Goal: Obtain resource: Download file/media

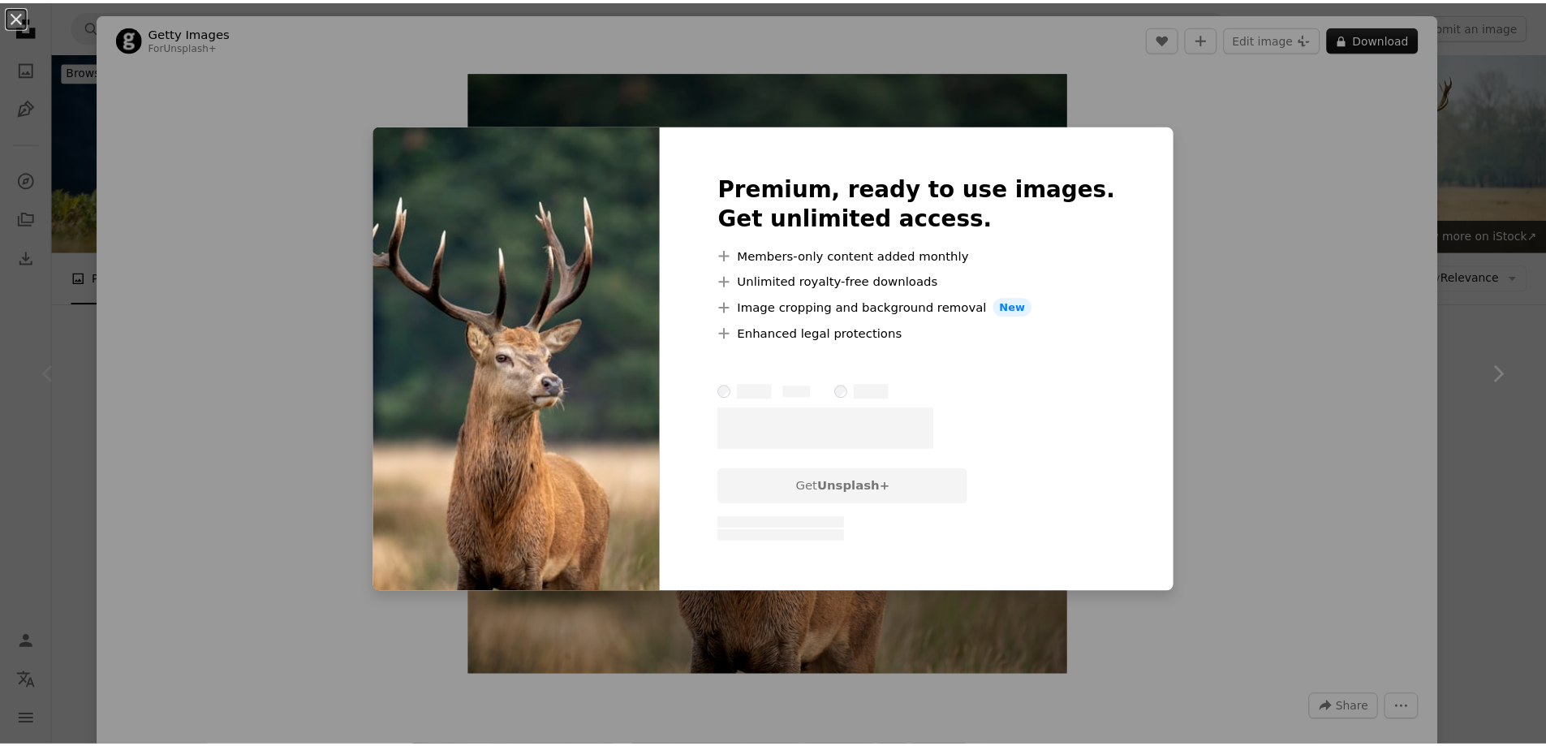
scroll to position [81, 0]
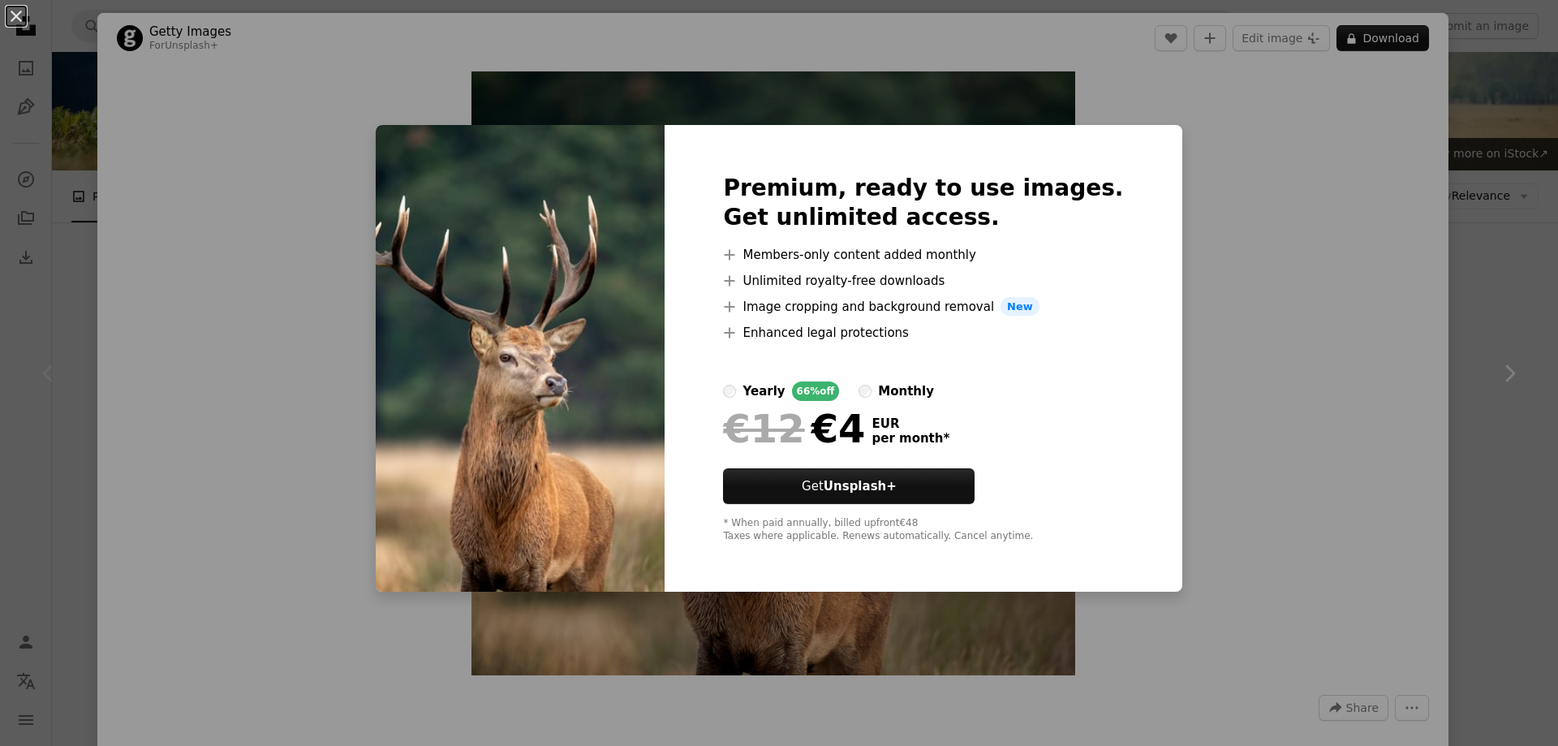
click at [1222, 355] on div "An X shape Premium, ready to use images. Get unlimited access. A plus sign Memb…" at bounding box center [779, 373] width 1558 height 746
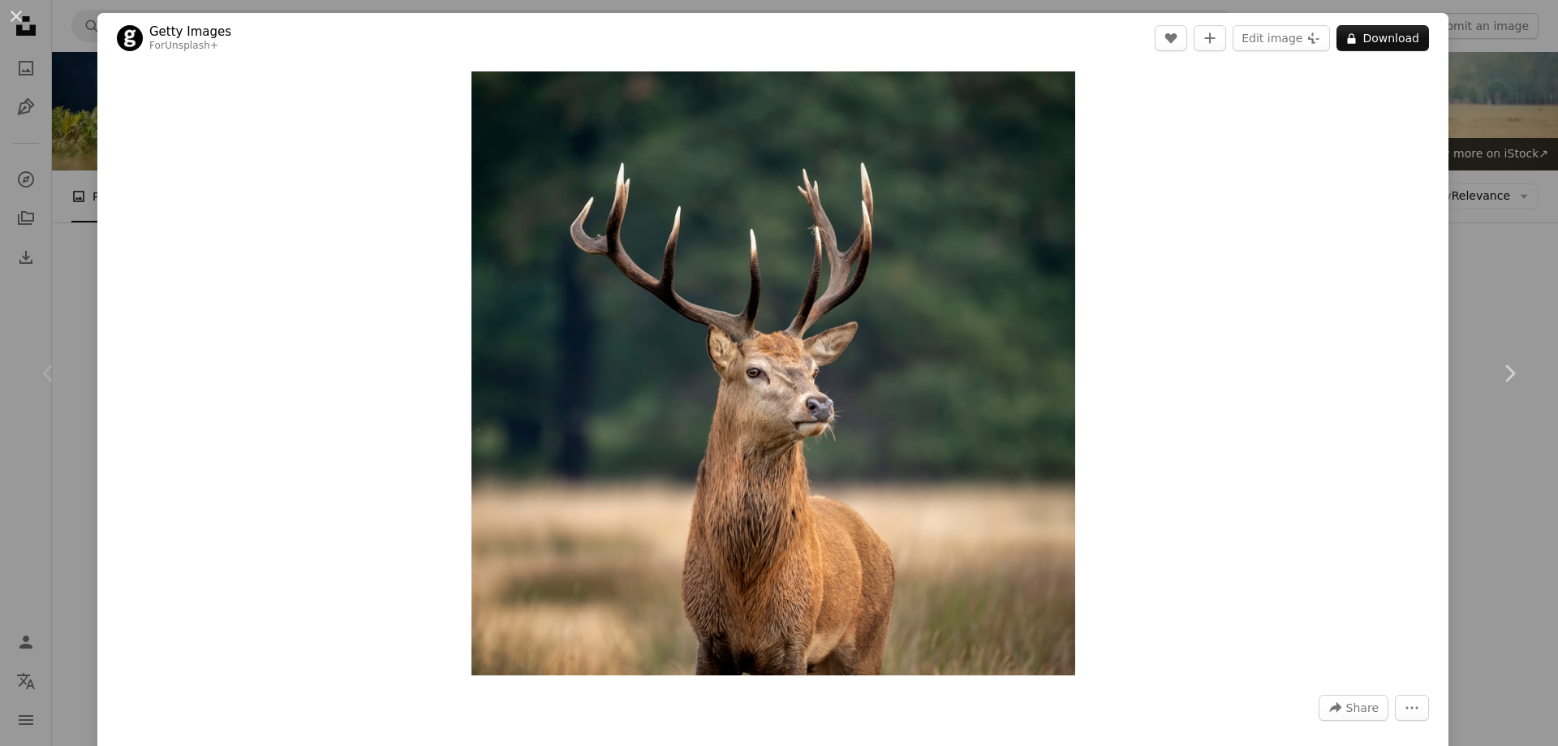
click at [1487, 192] on div "An X shape Chevron left Chevron right Getty Images For Unsplash+ A heart A plus…" at bounding box center [779, 373] width 1558 height 746
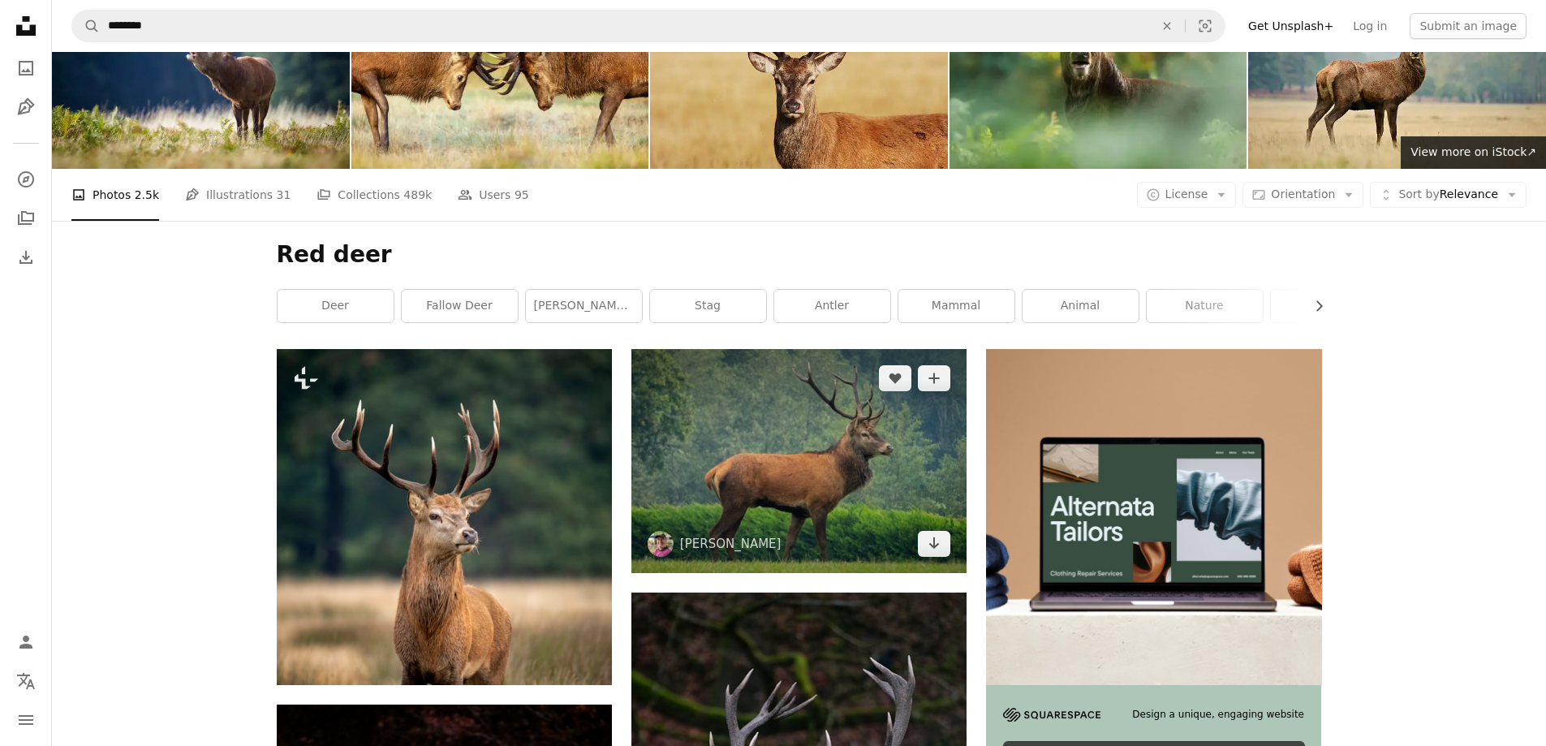
click at [894, 349] on img at bounding box center [798, 460] width 335 height 223
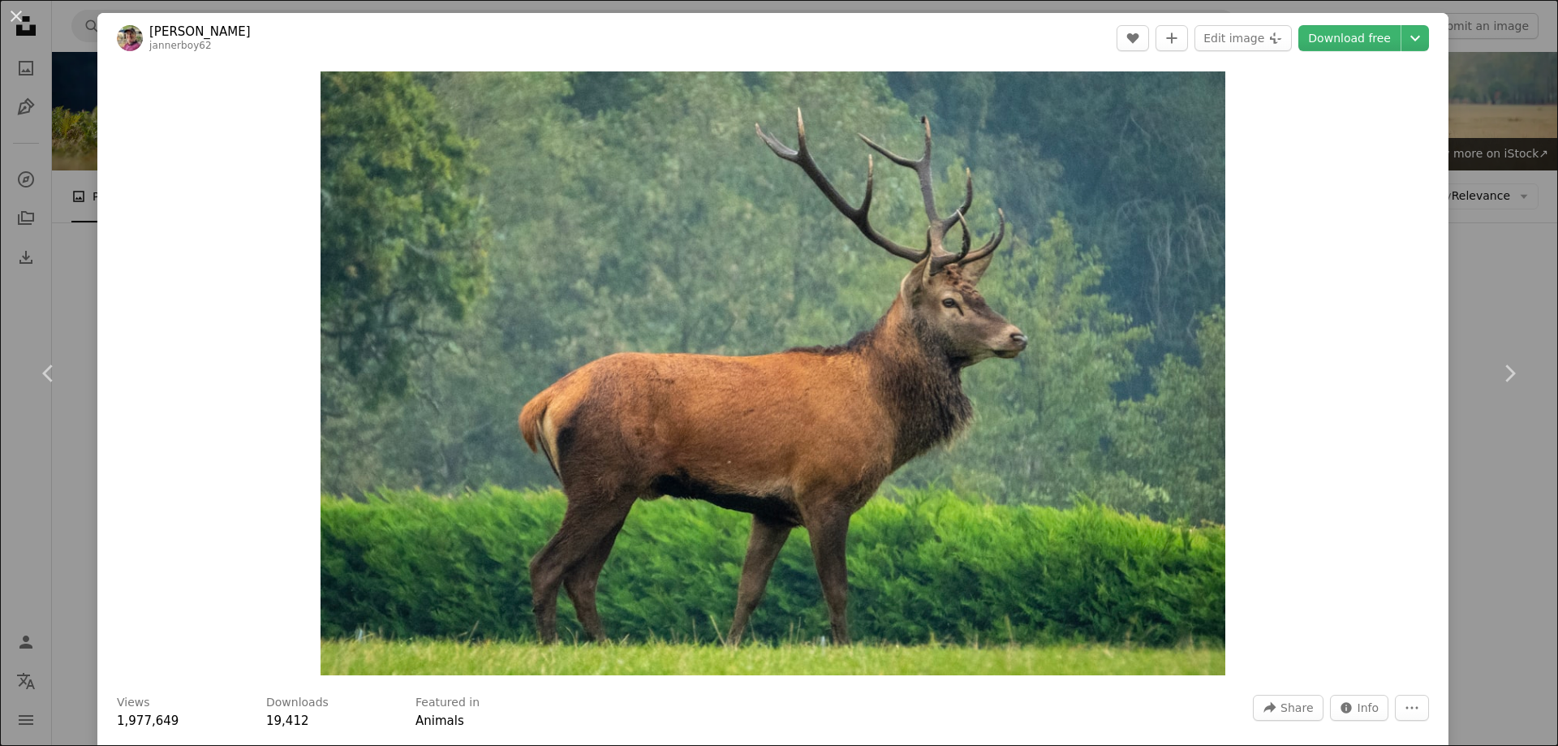
click at [1485, 231] on div "An X shape Chevron left Chevron right [PERSON_NAME] jannerboy62 A heart A plus …" at bounding box center [779, 373] width 1558 height 746
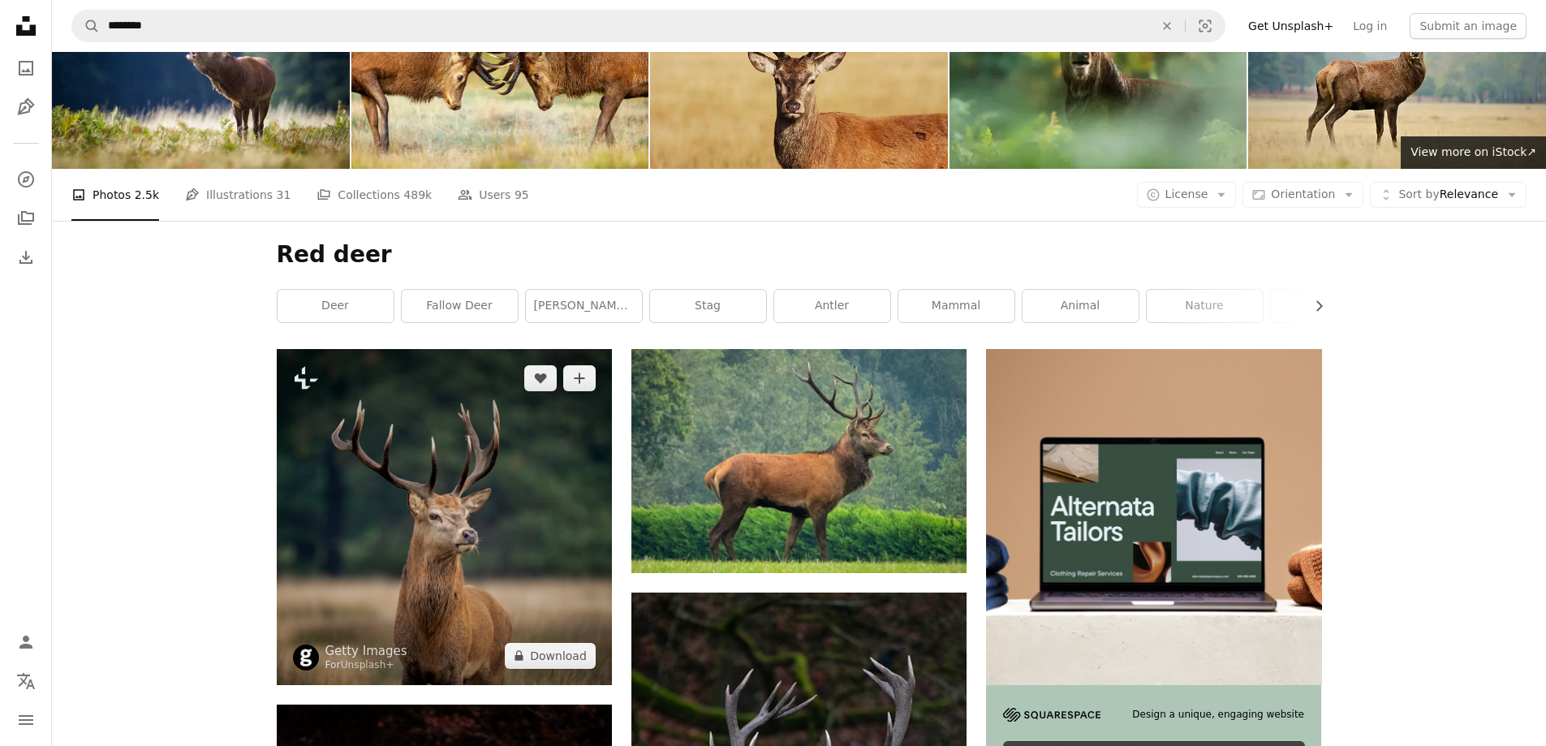
click at [433, 349] on img at bounding box center [444, 516] width 335 height 335
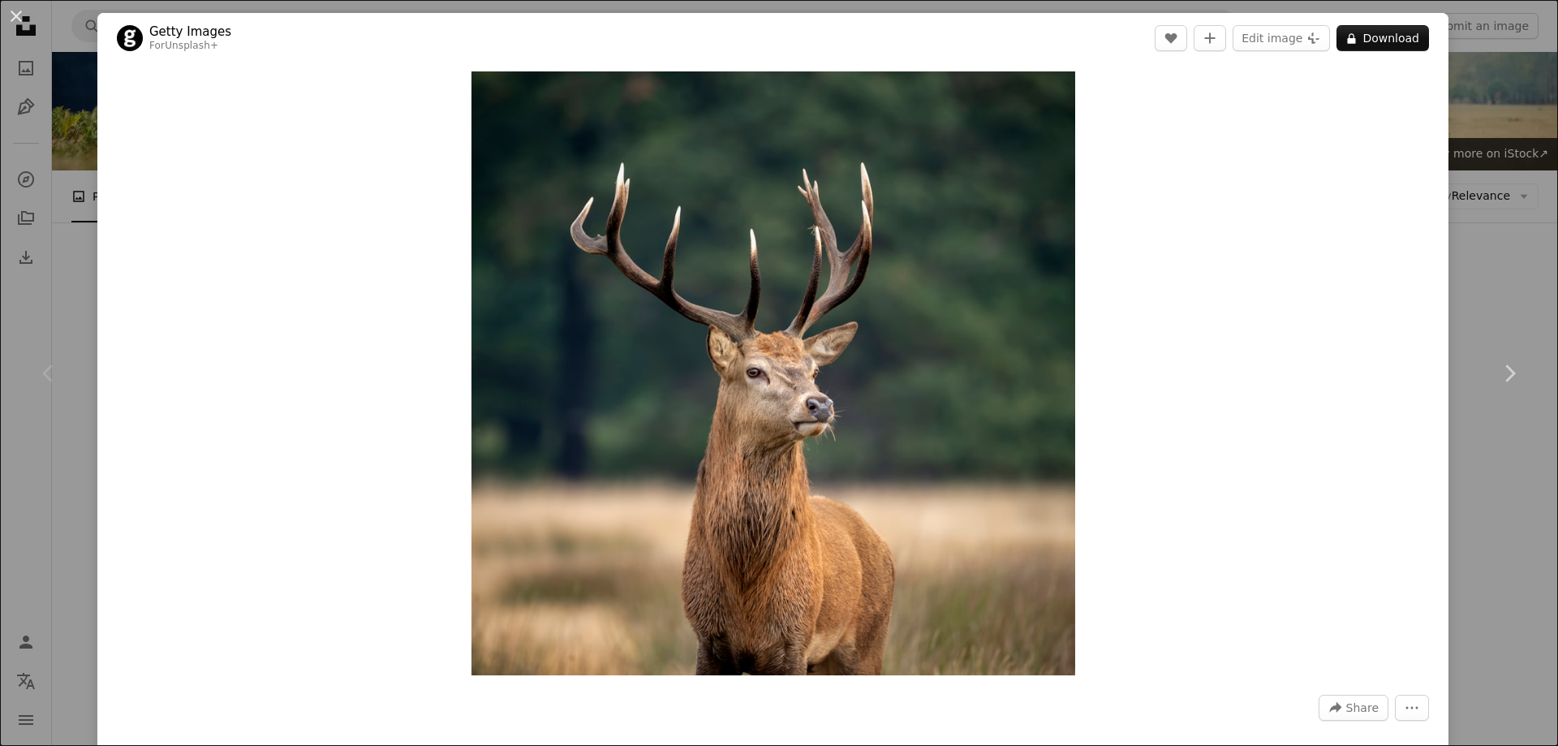
click at [1472, 252] on div "An X shape Chevron left Chevron right Getty Images For Unsplash+ A heart A plus…" at bounding box center [779, 373] width 1558 height 746
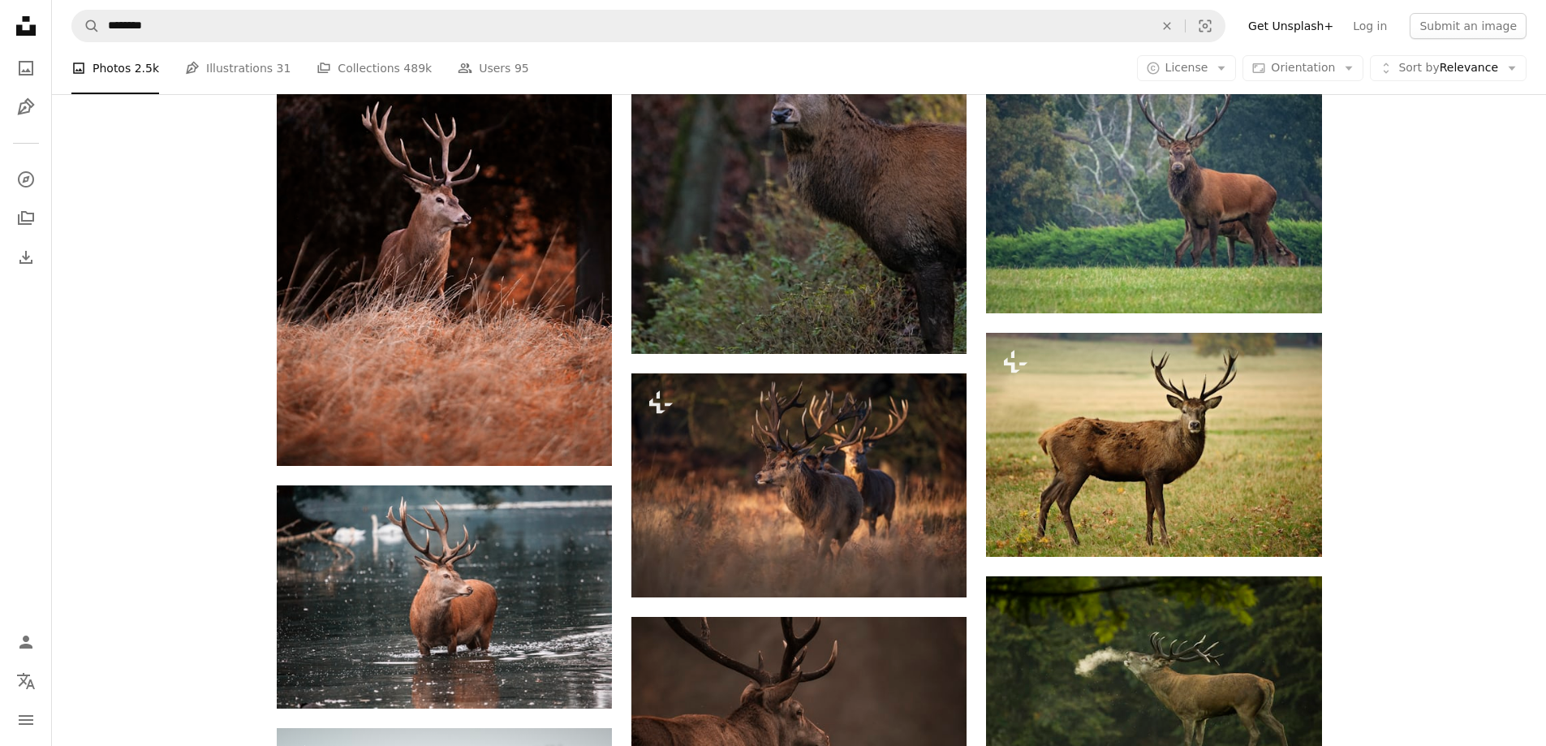
scroll to position [893, 0]
